Goal: Find specific page/section: Find specific page/section

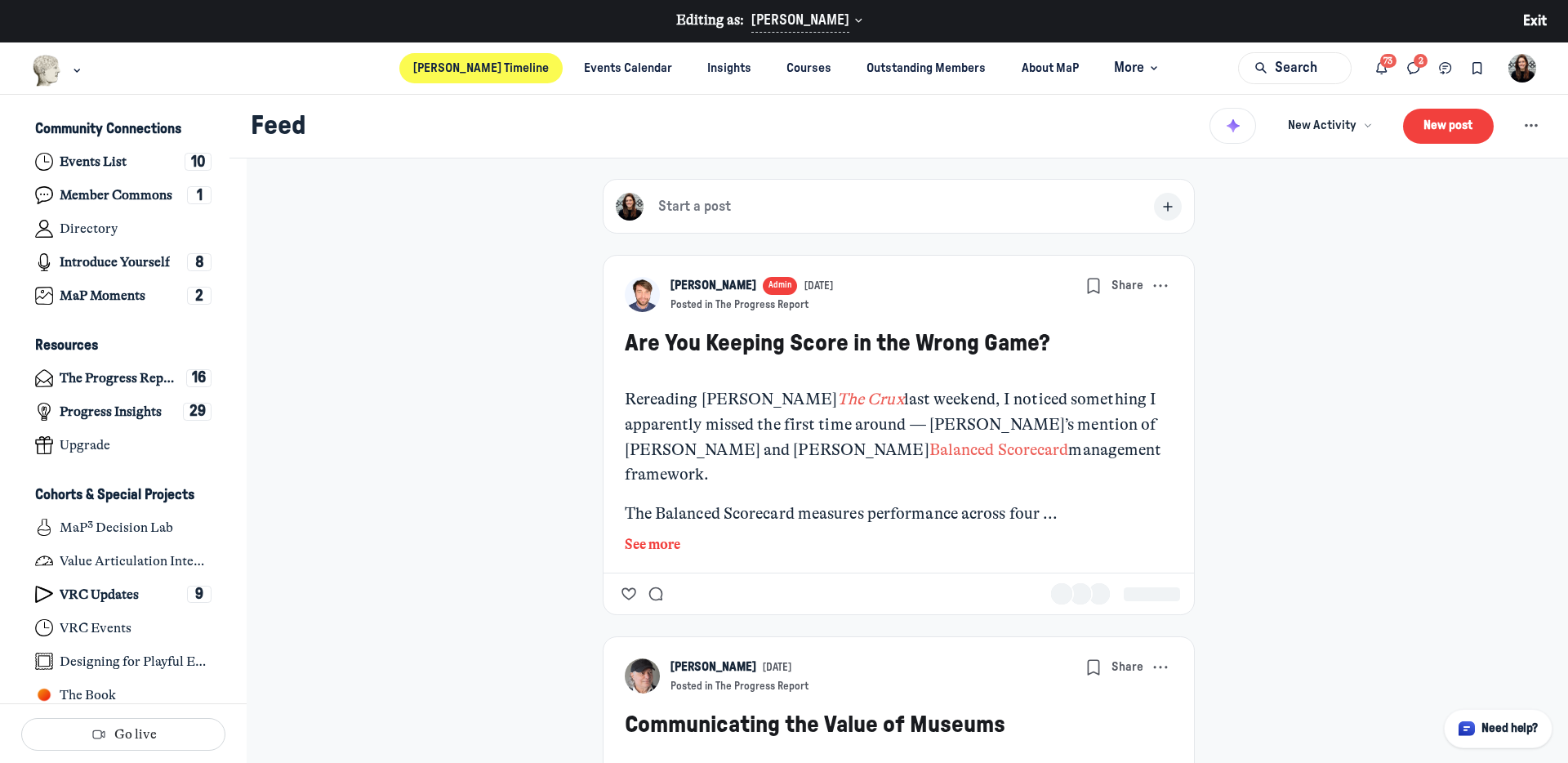
scroll to position [4830, 3210]
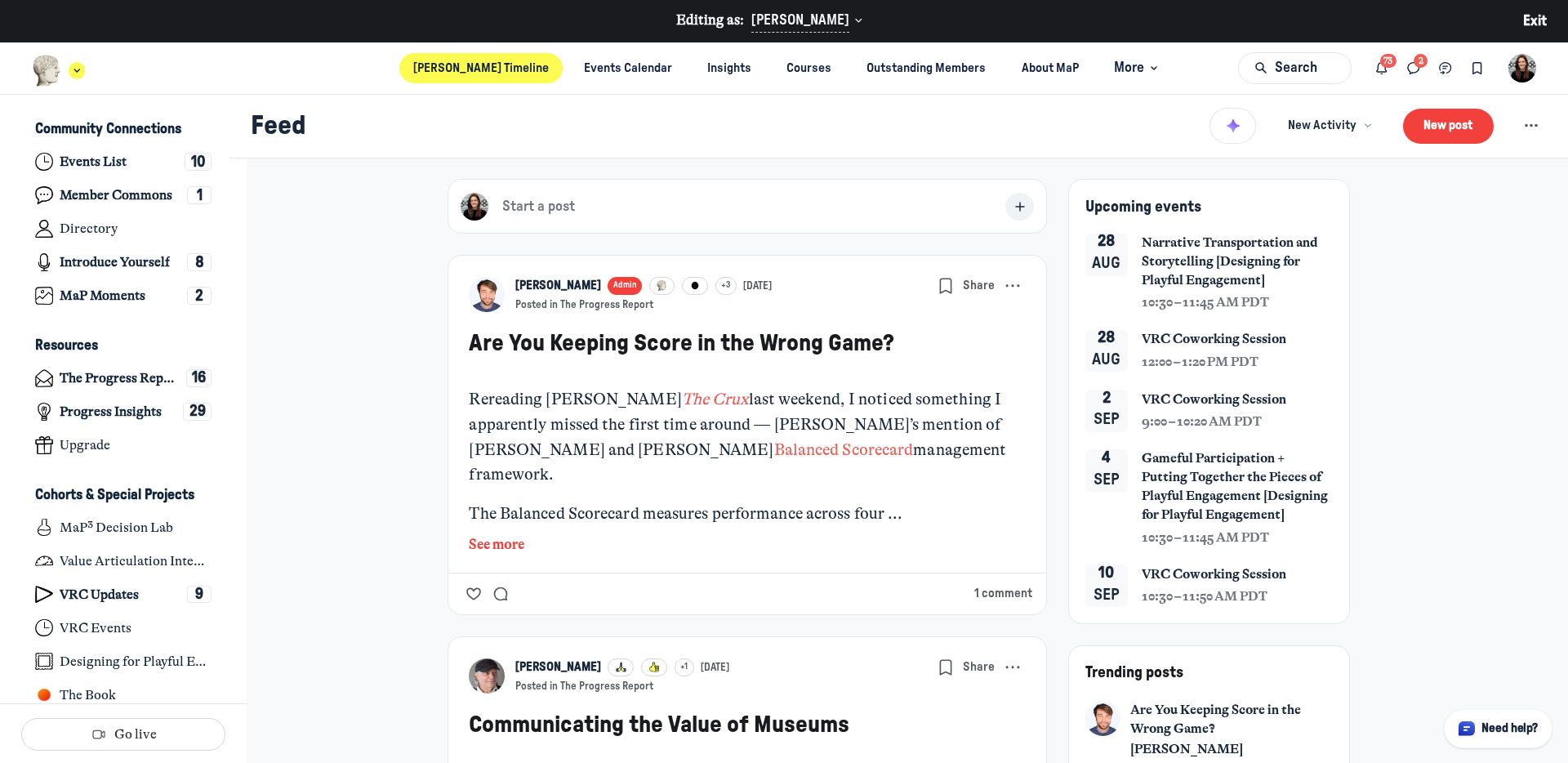
click at [68, 83] on div "Main navigation bar" at bounding box center [59, 71] width 53 height 32
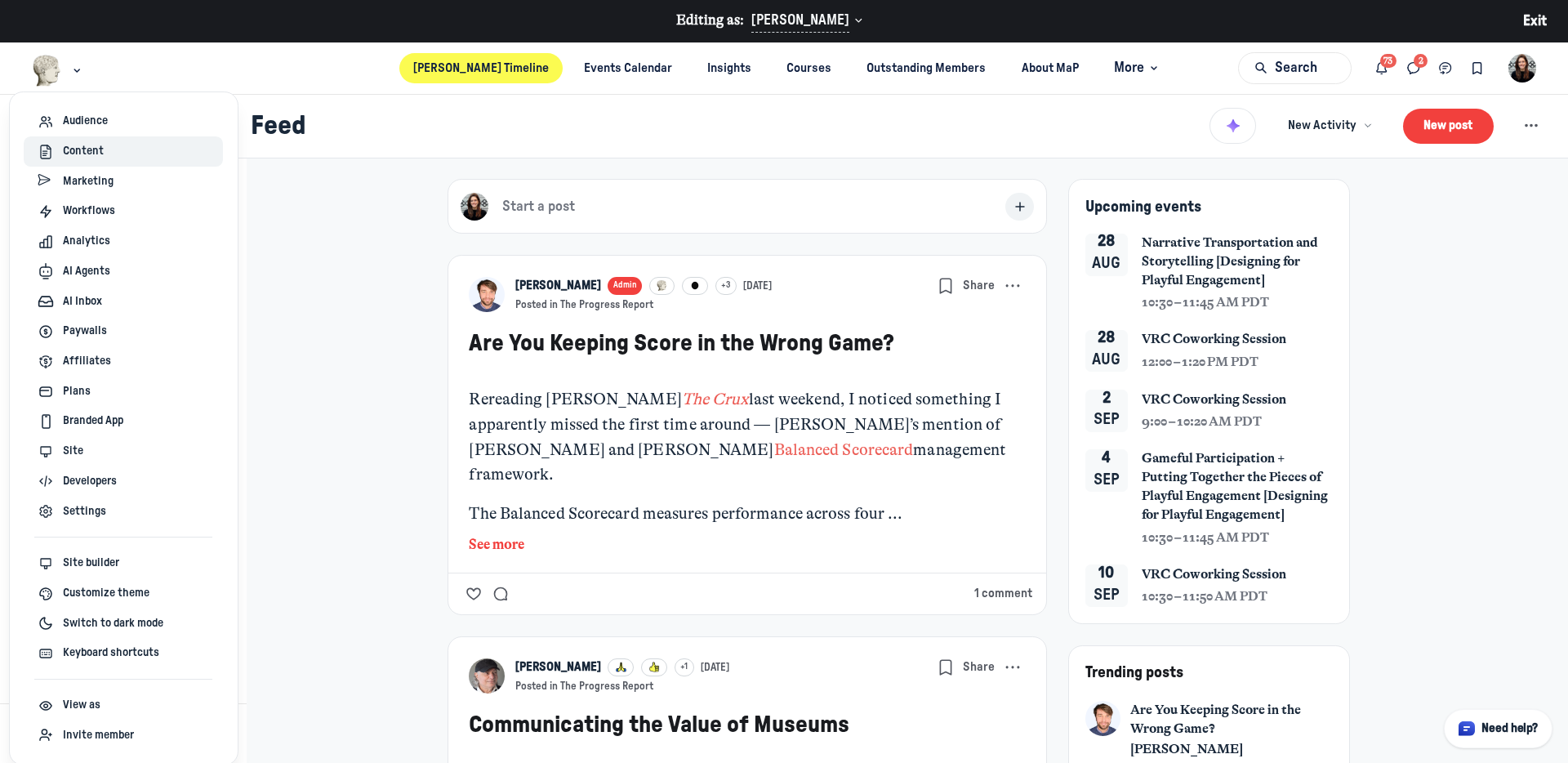
click at [102, 156] on span "Content" at bounding box center [83, 152] width 41 height 17
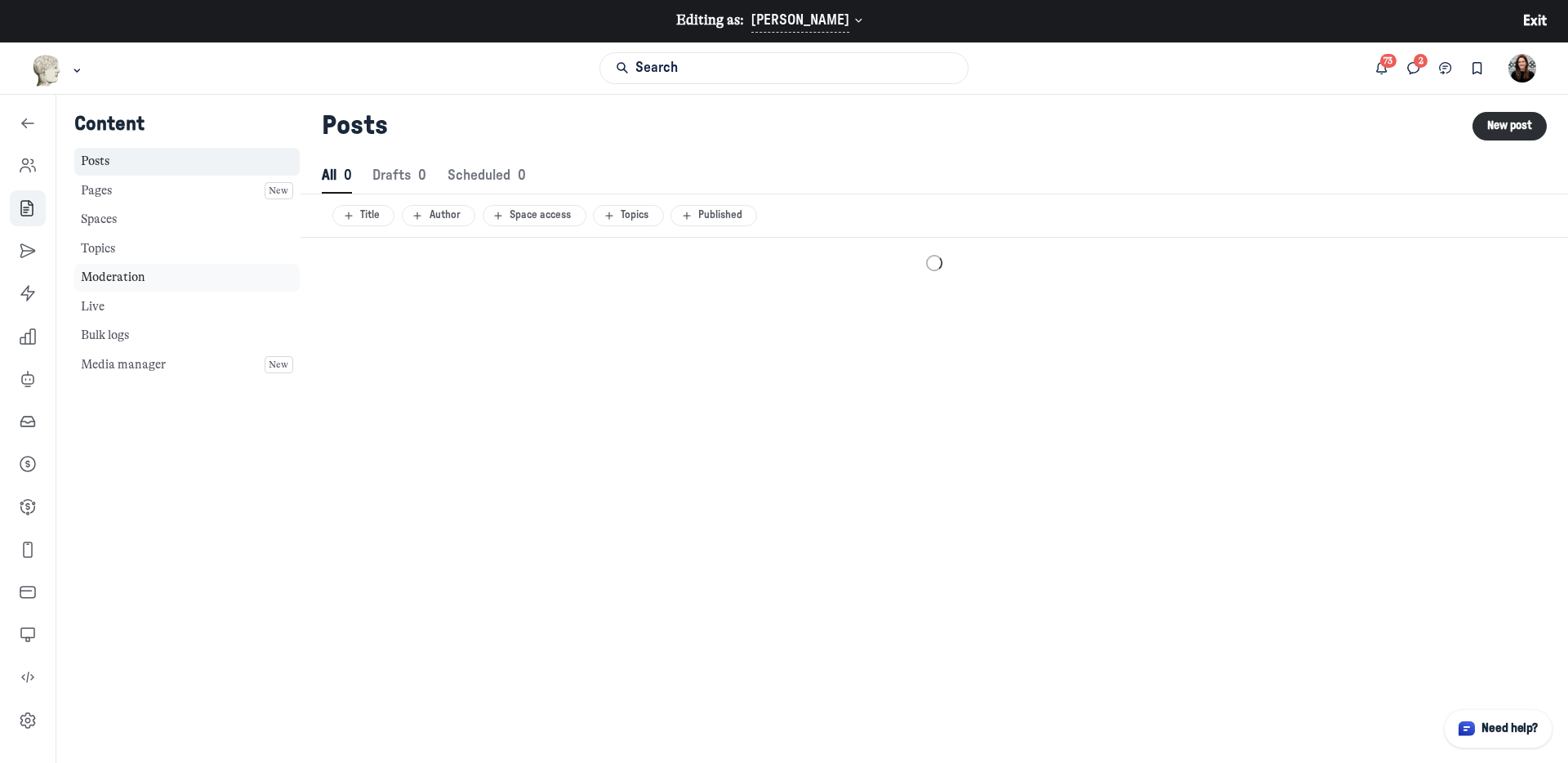
scroll to position [2223, 7611]
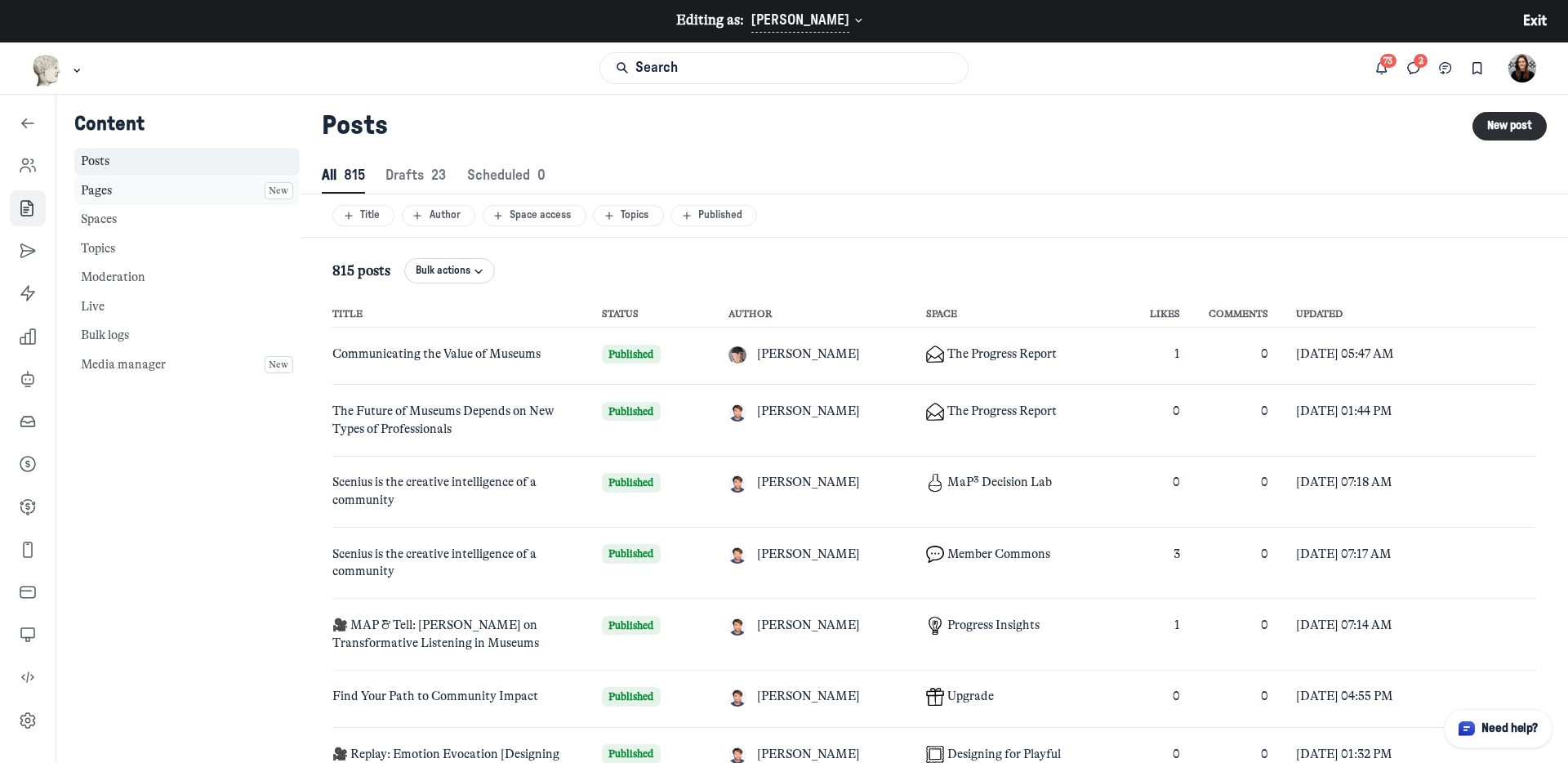
click at [144, 197] on link "Pages New" at bounding box center [186, 191] width 225 height 28
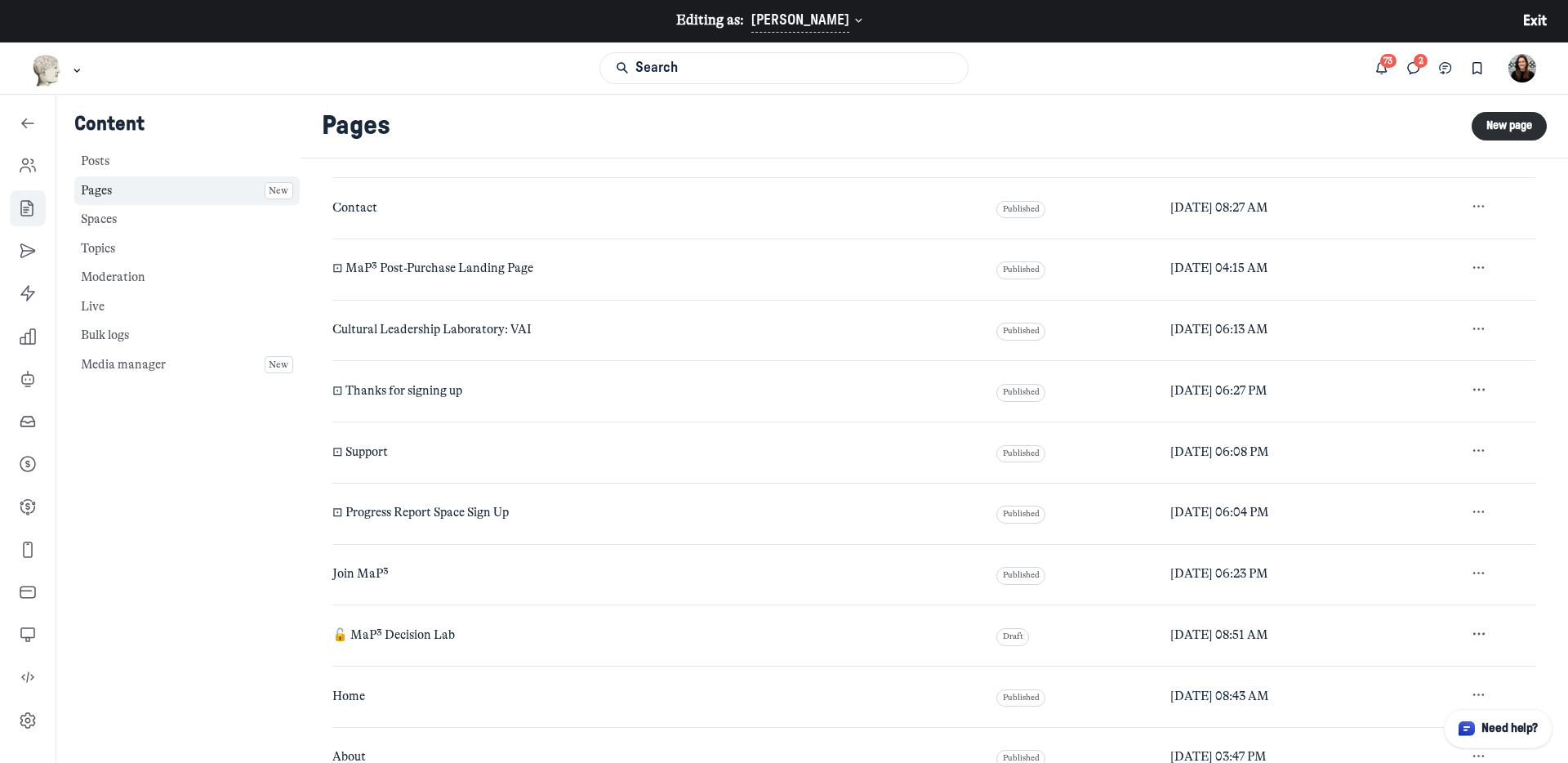
scroll to position [416, 0]
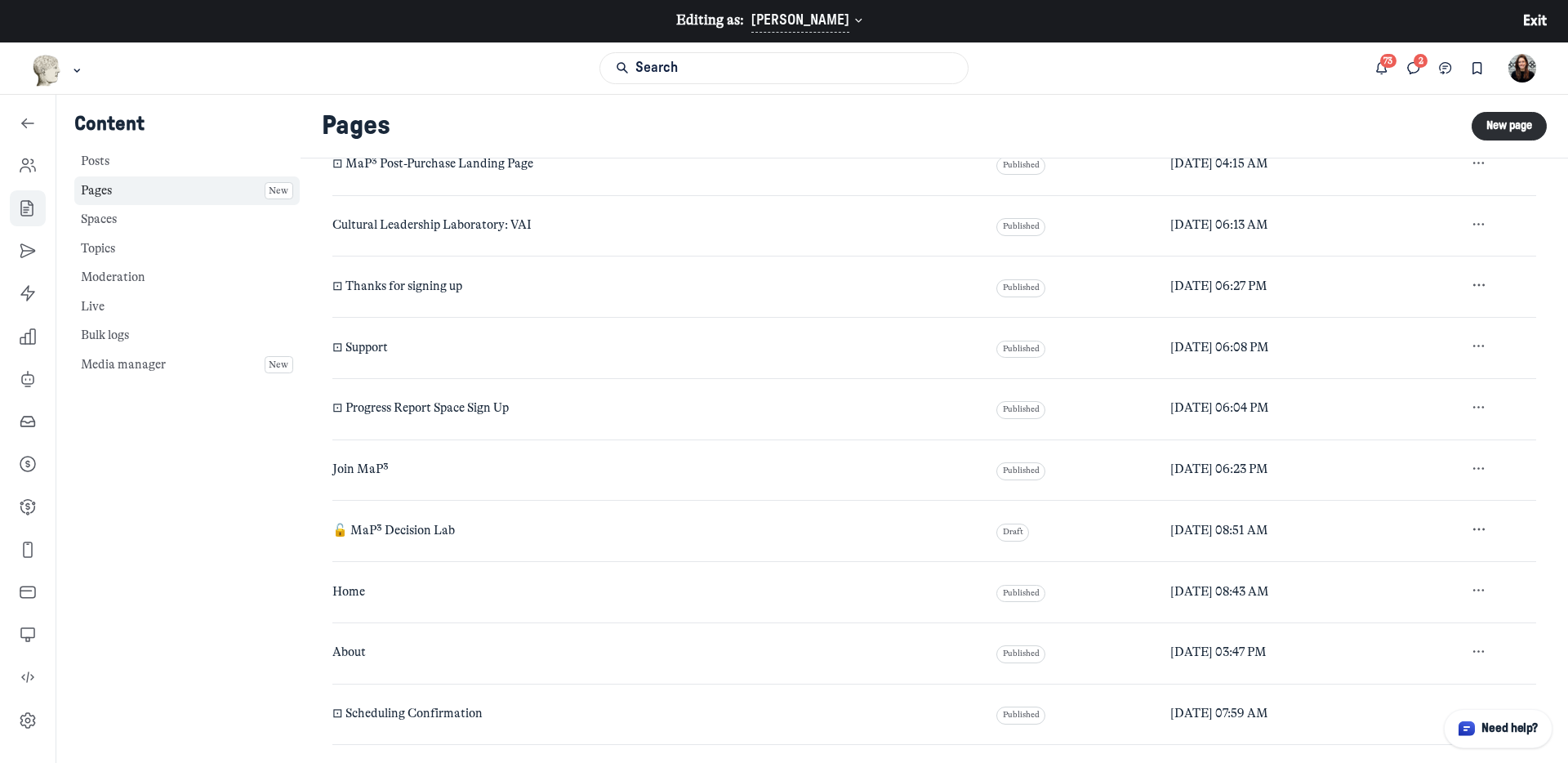
click at [346, 591] on span "Home" at bounding box center [348, 590] width 32 height 14
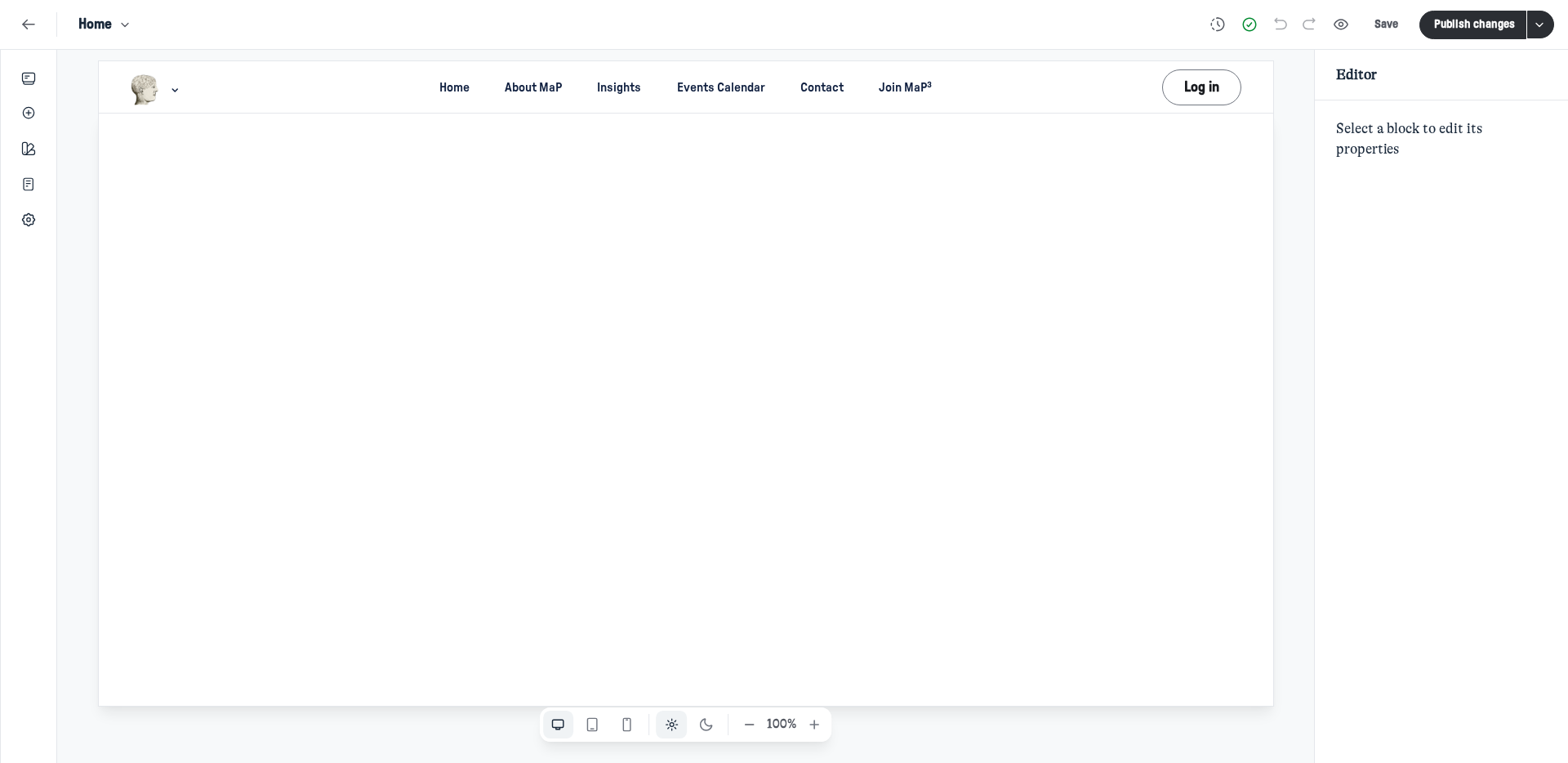
scroll to position [2314, 3238]
